Goal: Check status: Check status

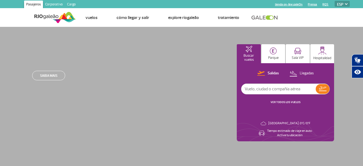
select select "es"
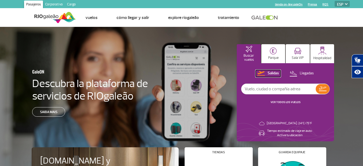
click at [271, 71] on p "Salidas" at bounding box center [273, 73] width 11 height 5
click at [271, 89] on input "text" at bounding box center [279, 89] width 74 height 10
type input "JA755"
click at [320, 91] on button at bounding box center [323, 89] width 14 height 10
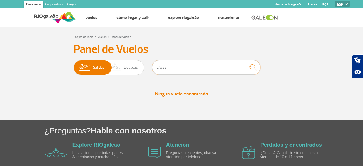
click at [161, 66] on input "JA755" at bounding box center [206, 67] width 108 height 14
click at [253, 67] on img "submit" at bounding box center [253, 67] width 12 height 11
drag, startPoint x: 162, startPoint y: 69, endPoint x: 144, endPoint y: 71, distance: 17.4
click at [144, 71] on div "[PERSON_NAME] JA 755" at bounding box center [182, 68] width 216 height 16
type input "755"
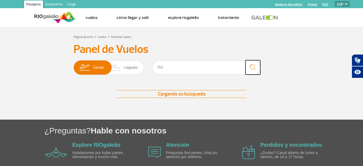
click at [252, 70] on button "submit" at bounding box center [253, 67] width 15 height 14
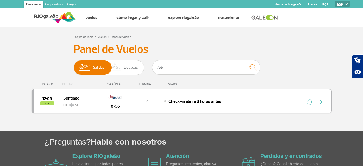
click at [321, 102] on img "button" at bounding box center [321, 101] width 6 height 6
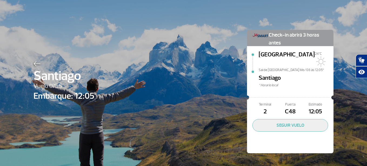
click at [266, 83] on span "* Horario local" at bounding box center [296, 85] width 75 height 5
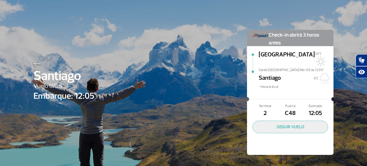
click at [262, 128] on div "Terminal 2 Puerta C48 Estimado 12:05 SEGUIR VUELO" at bounding box center [290, 128] width 87 height 52
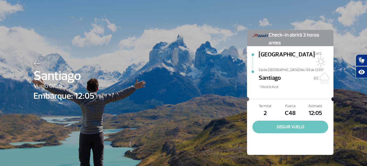
click at [264, 121] on button "SEGUIR VUELO" at bounding box center [291, 126] width 76 height 12
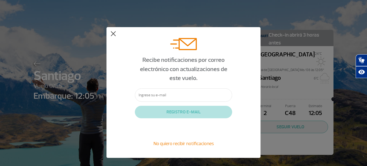
click at [114, 35] on button at bounding box center [113, 33] width 5 height 5
